Goal: Information Seeking & Learning: Compare options

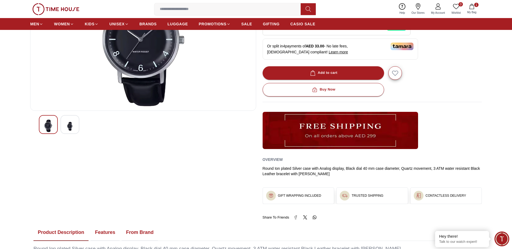
scroll to position [108, 0]
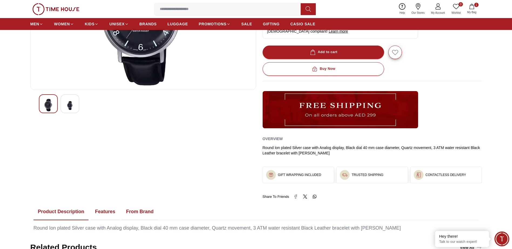
click at [73, 106] on img at bounding box center [70, 105] width 10 height 13
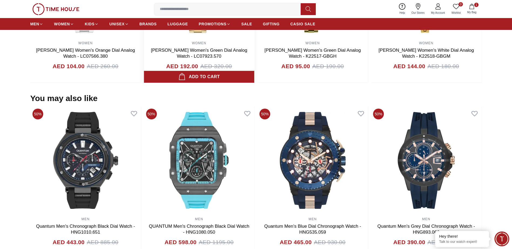
scroll to position [244, 0]
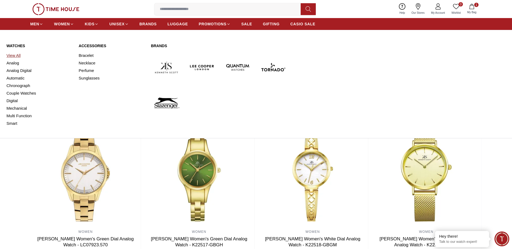
click at [15, 56] on link "View All" at bounding box center [39, 56] width 66 height 8
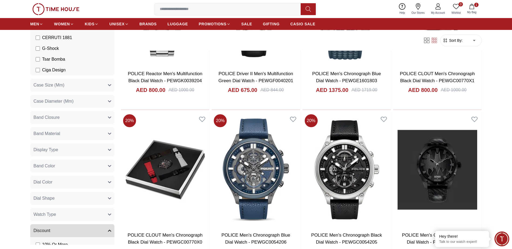
scroll to position [189, 0]
click at [108, 133] on icon "button" at bounding box center [109, 133] width 3 height 1
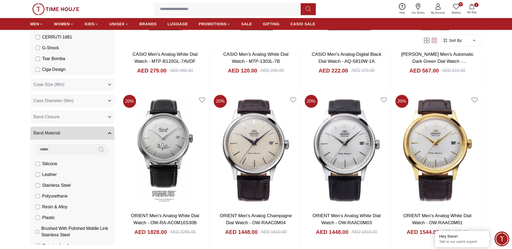
scroll to position [809, 0]
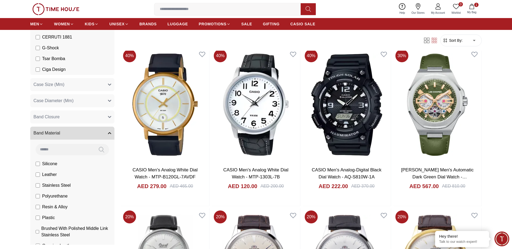
scroll to position [821, 0]
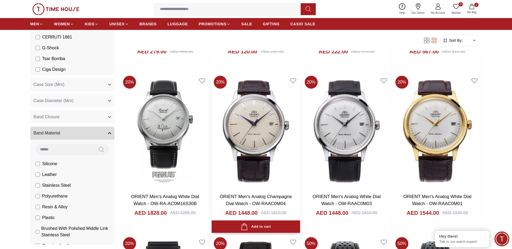
click at [256, 129] on img at bounding box center [255, 131] width 88 height 115
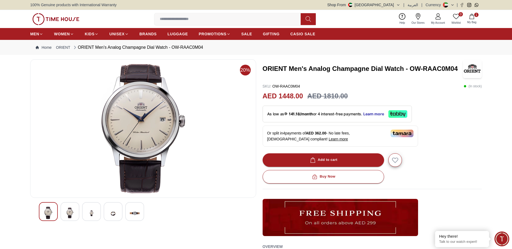
click at [112, 215] on img at bounding box center [113, 213] width 10 height 13
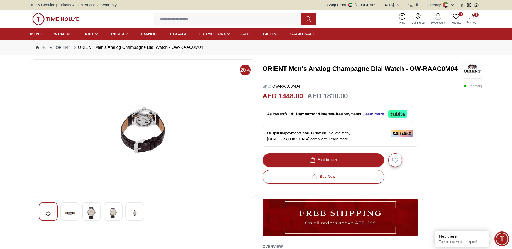
click at [133, 215] on img at bounding box center [135, 213] width 10 height 13
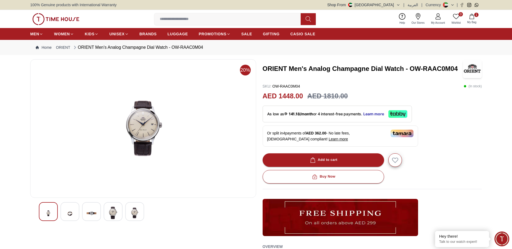
click at [112, 214] on img at bounding box center [113, 213] width 10 height 12
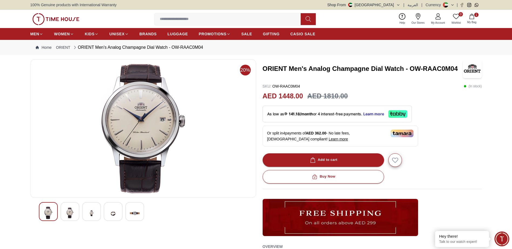
click at [90, 214] on img at bounding box center [92, 213] width 10 height 13
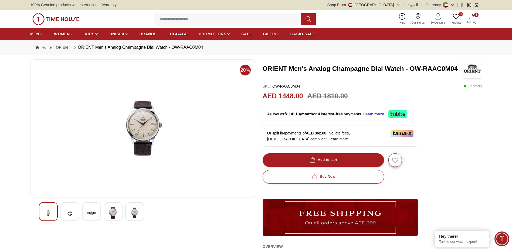
click at [72, 215] on img at bounding box center [70, 213] width 10 height 13
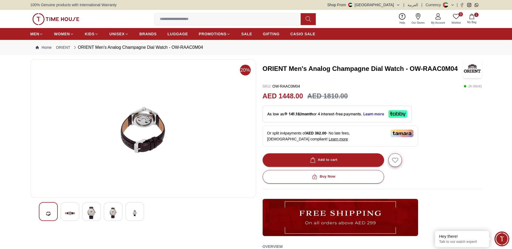
click at [47, 214] on img at bounding box center [48, 213] width 10 height 13
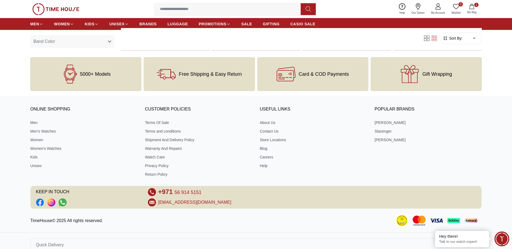
scroll to position [1819, 0]
